Goal: Transaction & Acquisition: Obtain resource

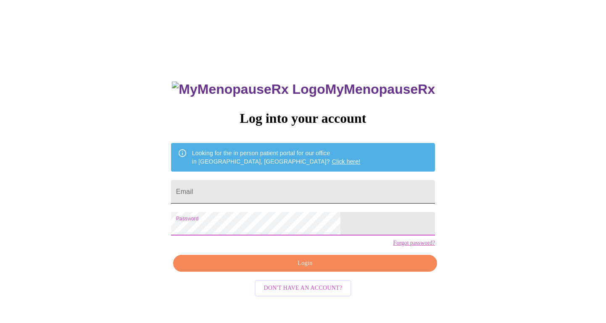
click at [272, 191] on input "Email" at bounding box center [303, 192] width 264 height 24
type input "lindsay.anderson830@gmail.com"
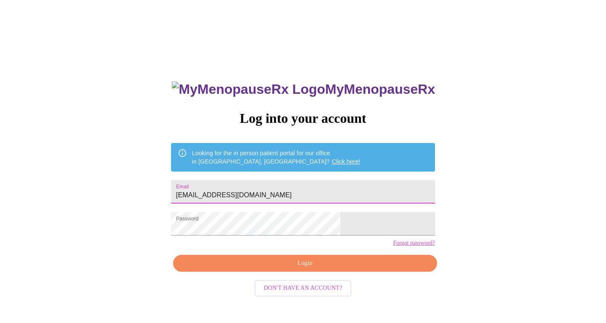
click at [301, 269] on span "Login" at bounding box center [305, 263] width 245 height 11
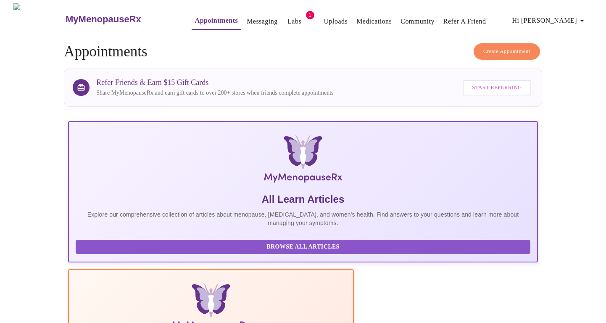
click at [287, 21] on link "Labs" at bounding box center [294, 22] width 14 height 12
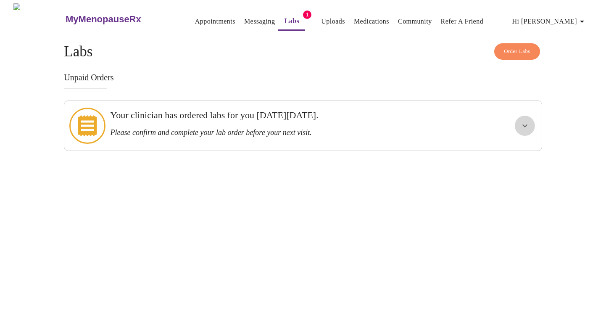
click at [524, 121] on icon "show more" at bounding box center [525, 126] width 10 height 10
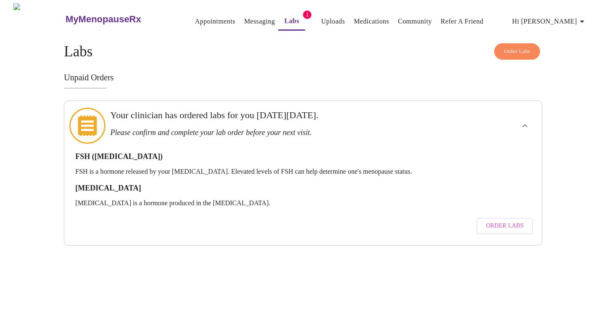
click at [508, 221] on span "Order Labs" at bounding box center [504, 226] width 37 height 11
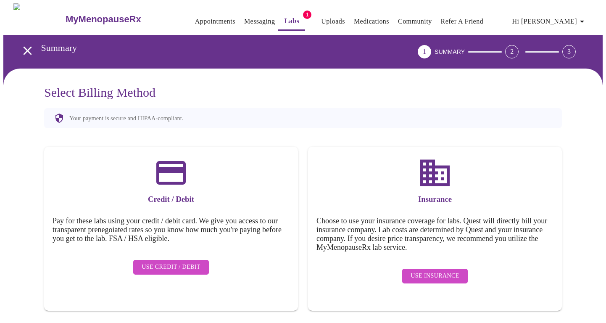
click at [439, 271] on span "Use Insurance" at bounding box center [435, 276] width 48 height 11
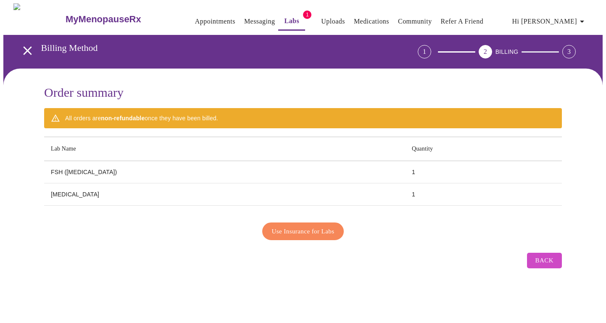
click at [296, 230] on span "Use Insurance for Labs" at bounding box center [303, 231] width 63 height 11
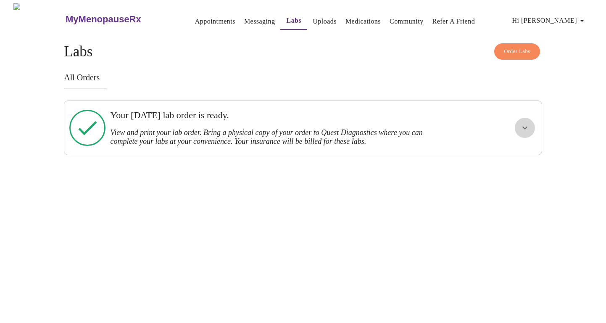
click at [521, 125] on icon "show more" at bounding box center [525, 128] width 10 height 10
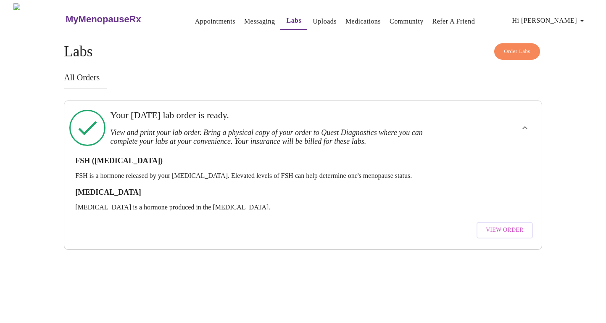
click at [502, 225] on span "View Order" at bounding box center [505, 230] width 38 height 11
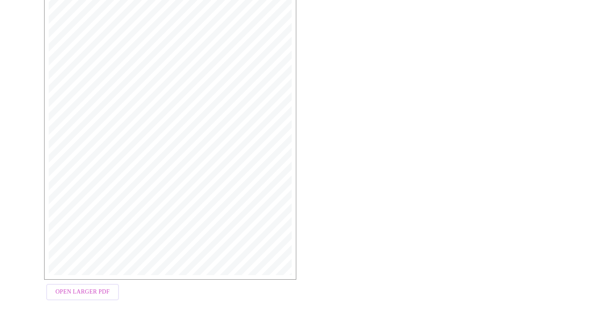
scroll to position [194, 0]
click at [103, 293] on span "Open Larger PDF" at bounding box center [82, 292] width 54 height 11
click at [88, 294] on span "Open Larger PDF" at bounding box center [82, 292] width 54 height 11
